Goal: Information Seeking & Learning: Learn about a topic

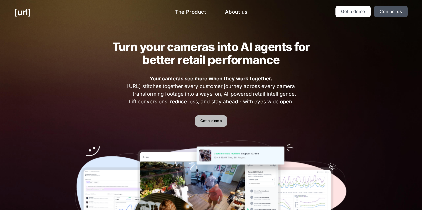
click at [203, 121] on link "Get a demo" at bounding box center [211, 122] width 32 height 12
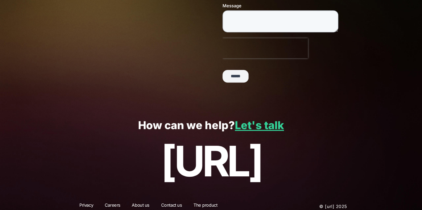
scroll to position [186, 0]
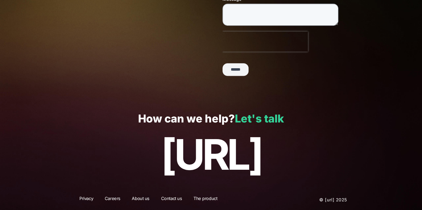
click at [256, 121] on link "Let's talk" at bounding box center [259, 118] width 49 height 13
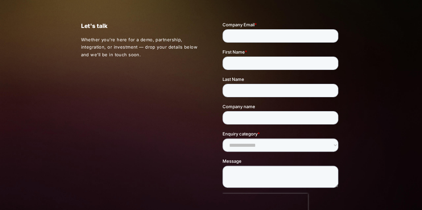
scroll to position [33, 0]
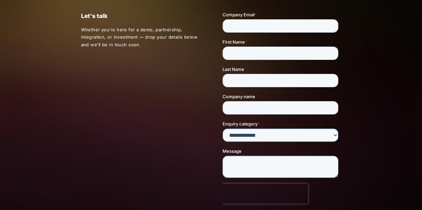
click at [234, 134] on select "**********" at bounding box center [280, 135] width 116 height 13
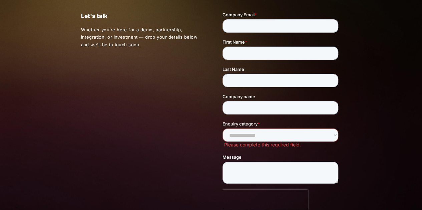
click at [183, 125] on div "Let's talk Whether you’re here for a demo, partnership, integration, or investm…" at bounding box center [210, 122] width 289 height 263
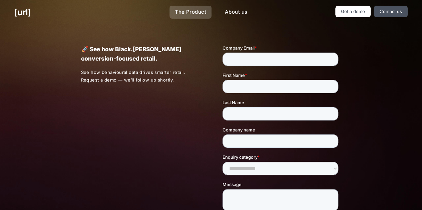
click at [186, 12] on link "The Product" at bounding box center [190, 12] width 42 height 13
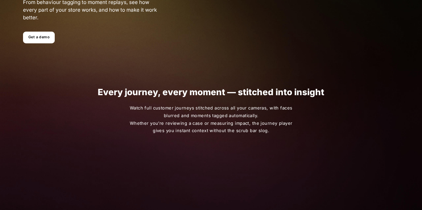
scroll to position [167, 0]
